Goal: Transaction & Acquisition: Purchase product/service

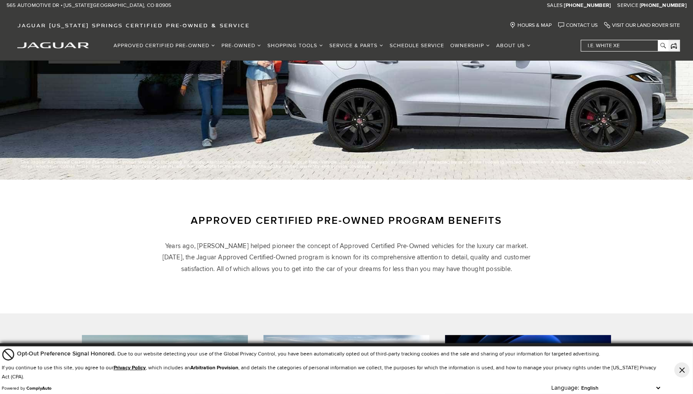
scroll to position [217, 0]
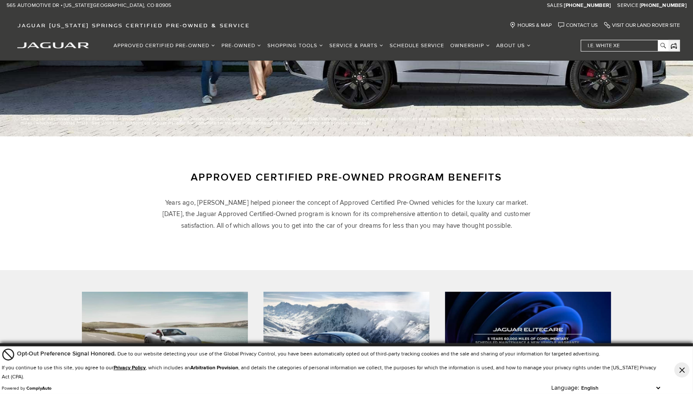
click at [684, 371] on icon "Close Button" at bounding box center [681, 370] width 5 height 5
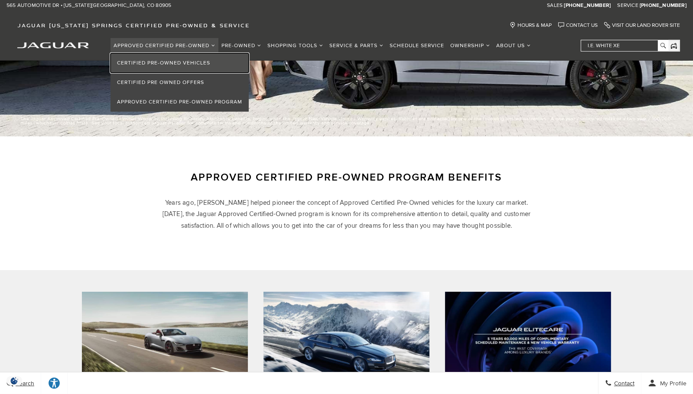
click at [172, 60] on link "Certified Pre-Owned Vehicles" at bounding box center [179, 62] width 138 height 19
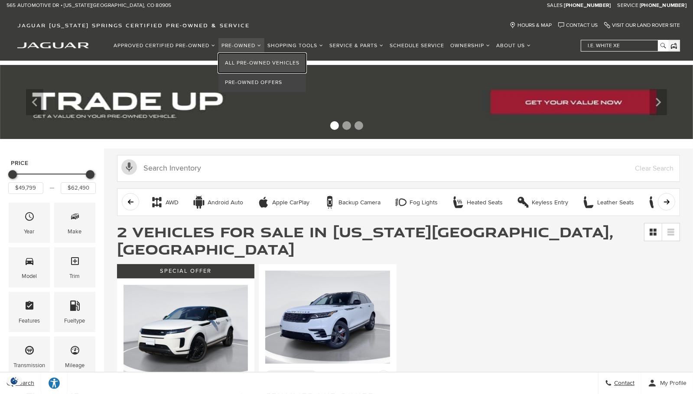
click at [246, 60] on link "All Pre-Owned Vehicles" at bounding box center [262, 62] width 88 height 19
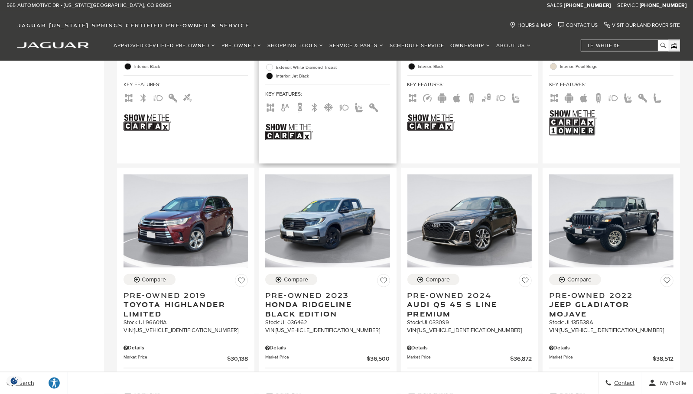
scroll to position [1430, 0]
